Goal: Transaction & Acquisition: Book appointment/travel/reservation

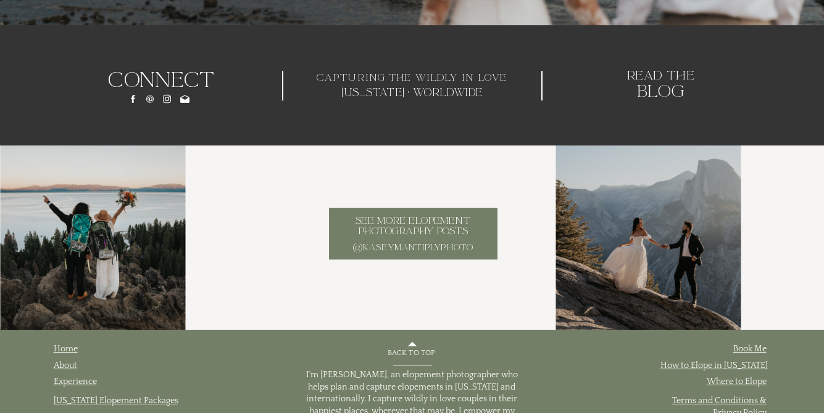
scroll to position [6087, 0]
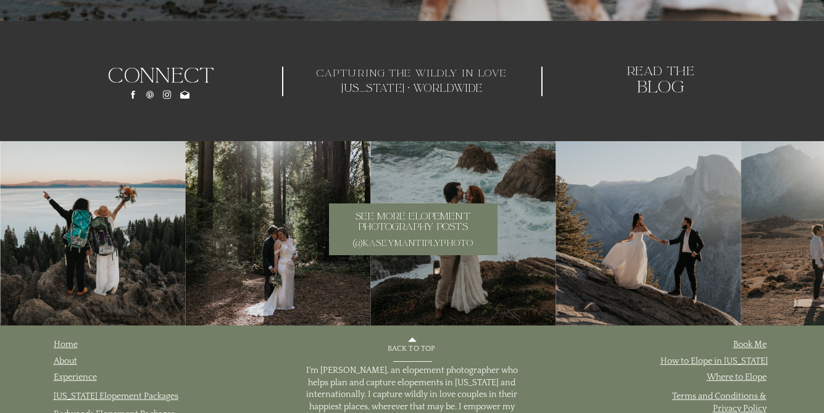
click at [425, 223] on h3 "See more elopement photography posts" at bounding box center [413, 223] width 161 height 22
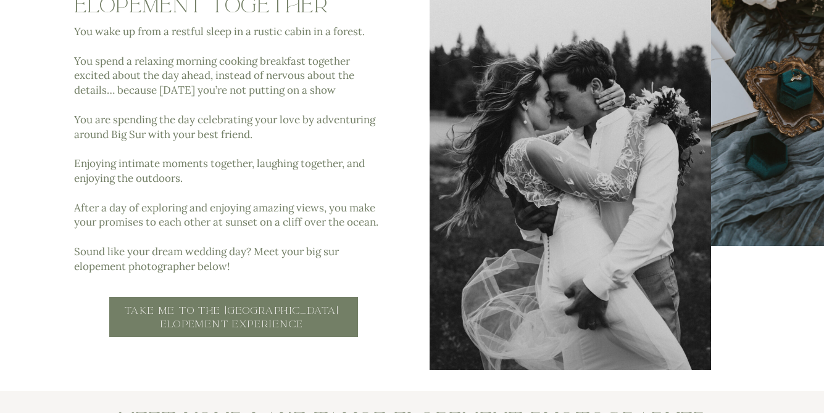
scroll to position [587, 0]
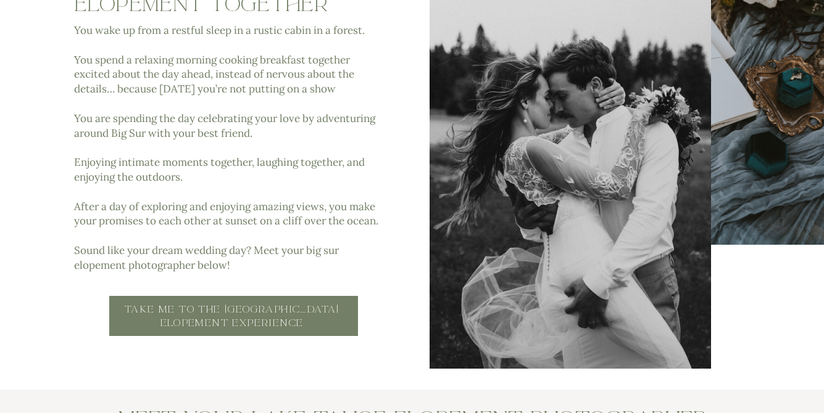
click at [299, 319] on h2 "Take Me to the Lake Tahoe elopement experience" at bounding box center [232, 317] width 228 height 28
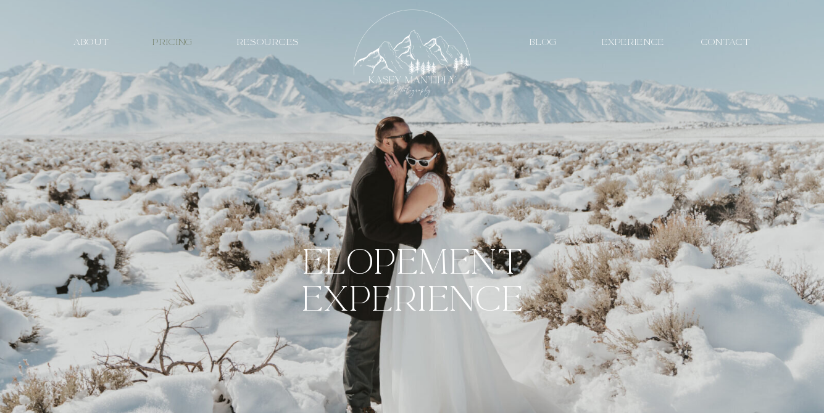
click at [172, 43] on nav "PRICING" at bounding box center [172, 42] width 57 height 12
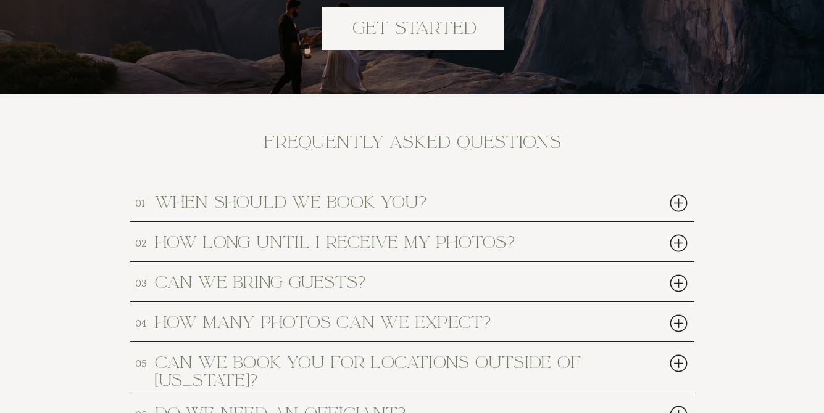
scroll to position [5605, 0]
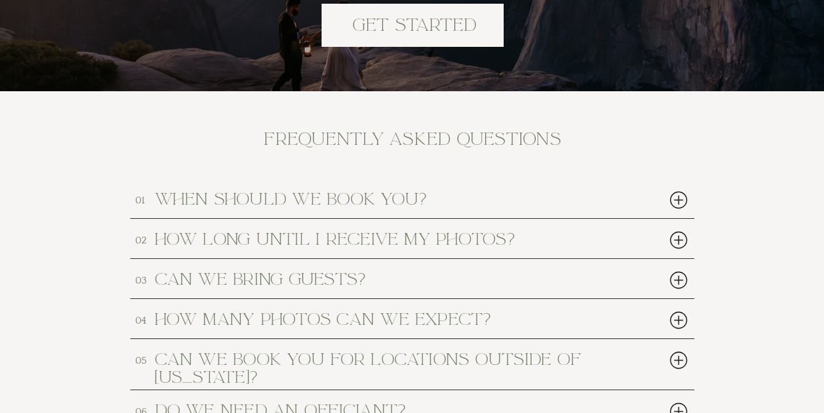
click at [563, 201] on h2 "when should we book you?" at bounding box center [389, 199] width 469 height 16
click at [679, 199] on div at bounding box center [678, 200] width 25 height 25
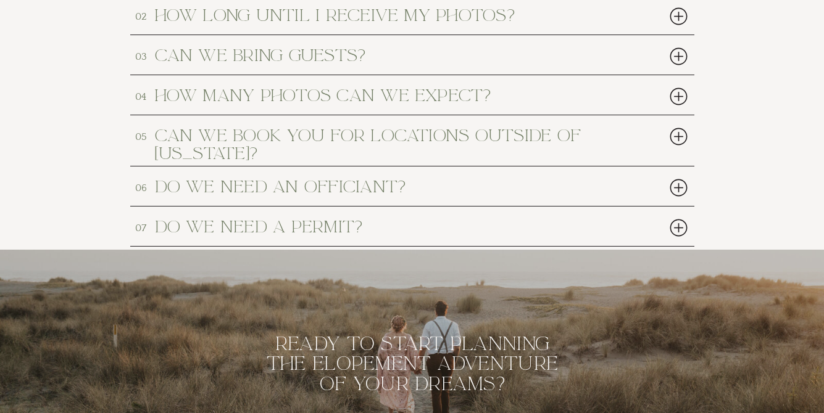
scroll to position [5897, 0]
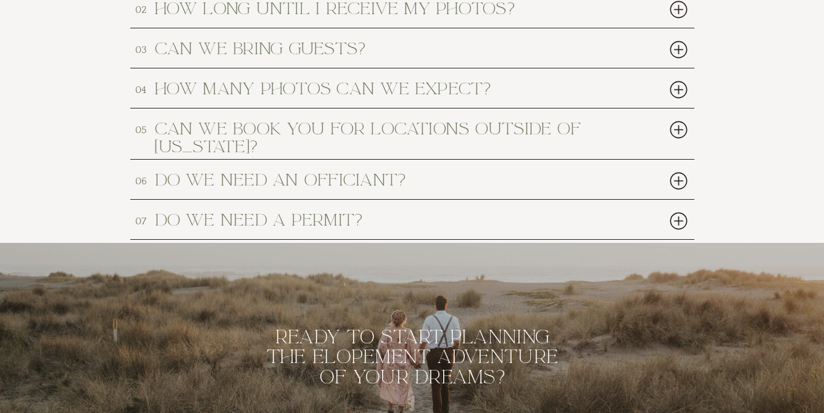
click at [673, 178] on div at bounding box center [678, 180] width 25 height 25
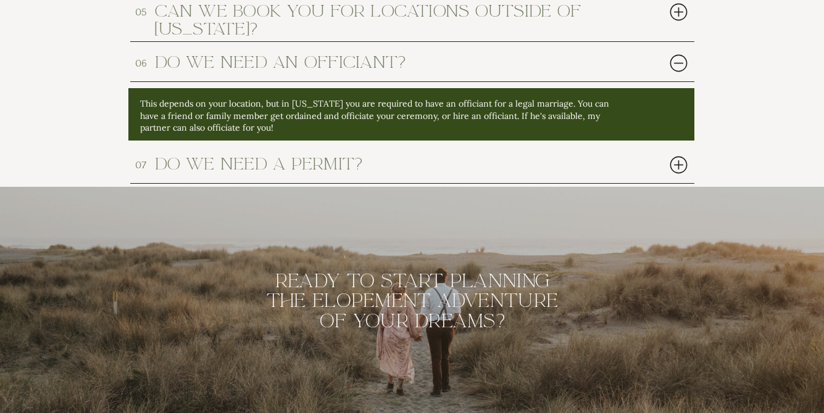
scroll to position [6016, 0]
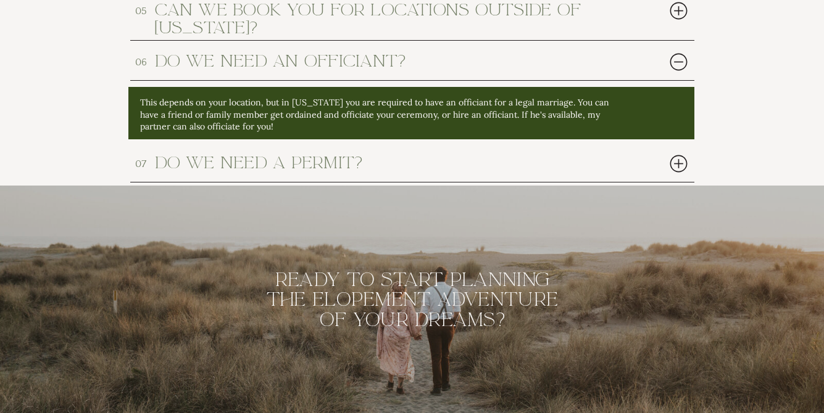
click at [686, 162] on div at bounding box center [678, 163] width 25 height 25
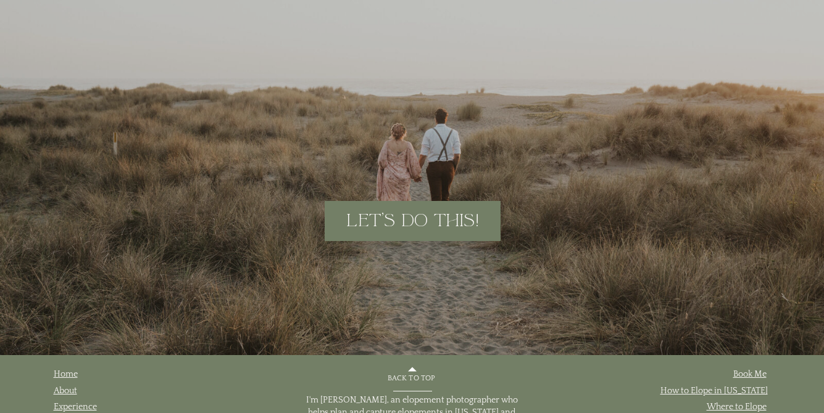
scroll to position [6398, 0]
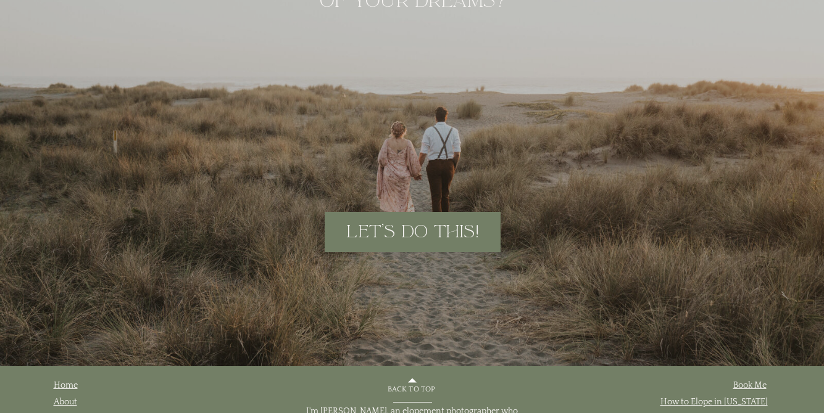
click at [440, 240] on h2 "let's do this!" at bounding box center [412, 232] width 163 height 19
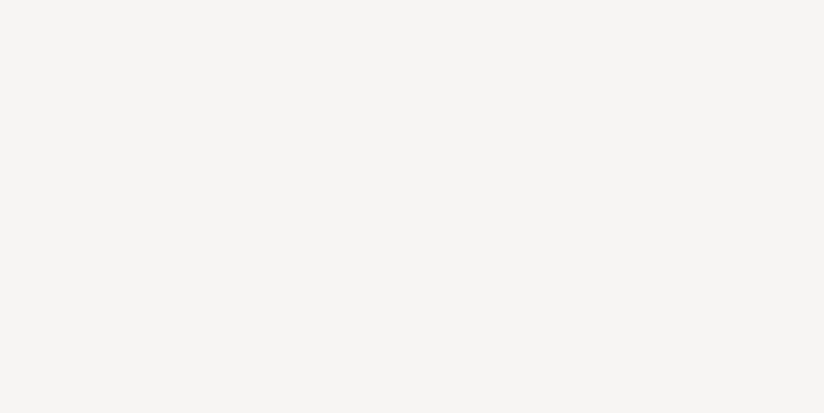
scroll to position [1684, 0]
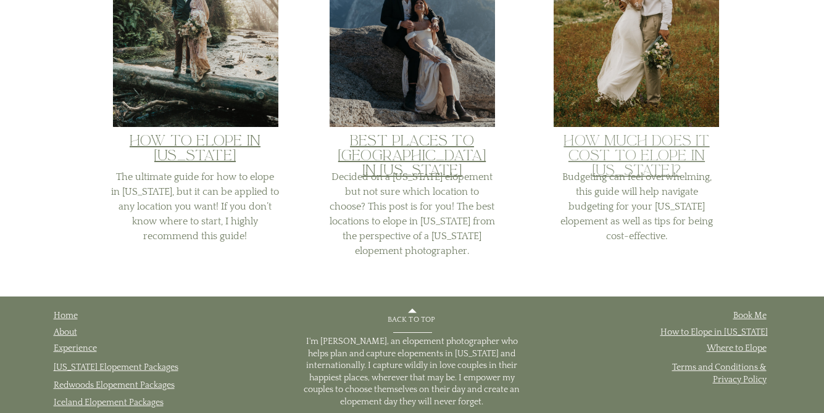
scroll to position [640, 0]
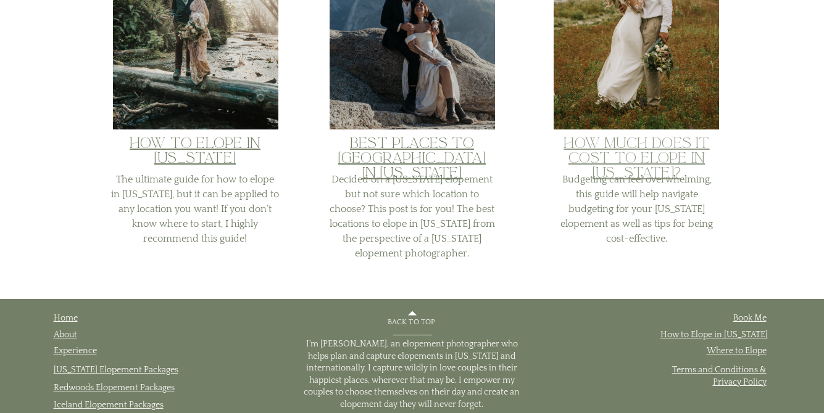
click at [637, 140] on link "How Much does it Cost to Elope in [US_STATE]?" at bounding box center [636, 159] width 146 height 48
